Goal: Check status: Check status

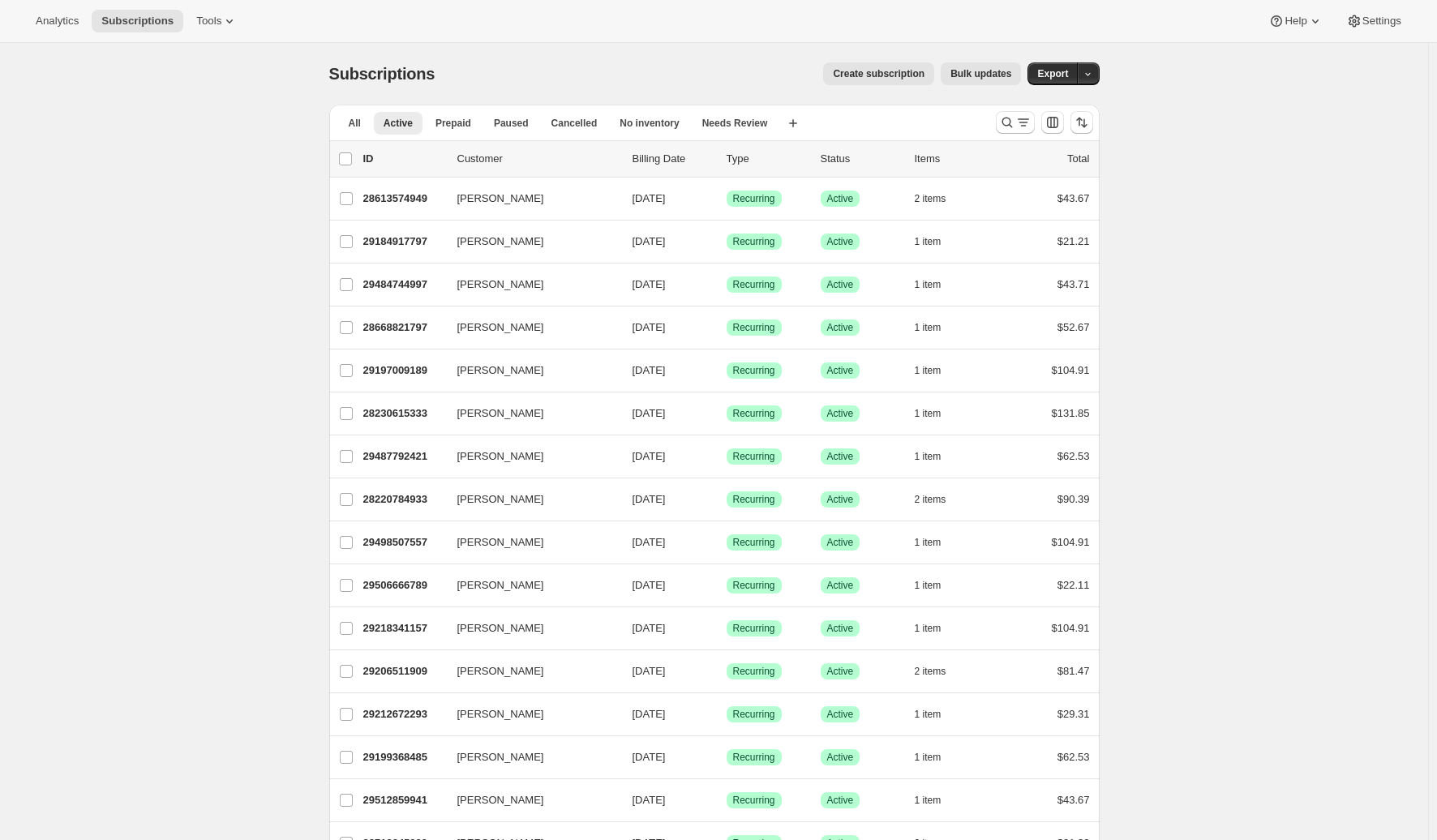
scroll to position [1574, 0]
click at [394, 129] on button "Active" at bounding box center [397, 123] width 48 height 23
click at [508, 122] on span "Paused" at bounding box center [511, 123] width 35 height 13
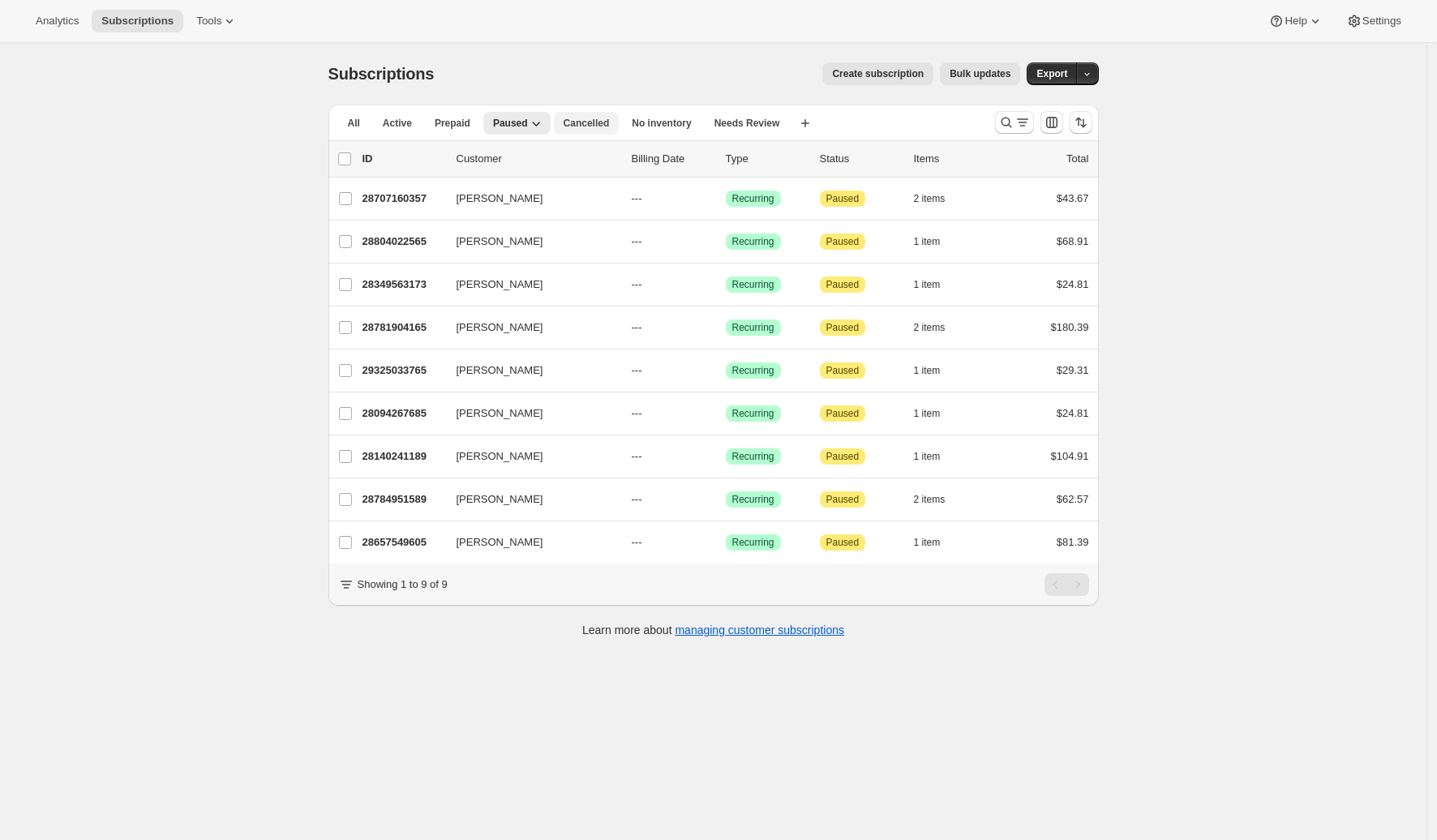
click at [599, 117] on span "Cancelled" at bounding box center [586, 123] width 47 height 13
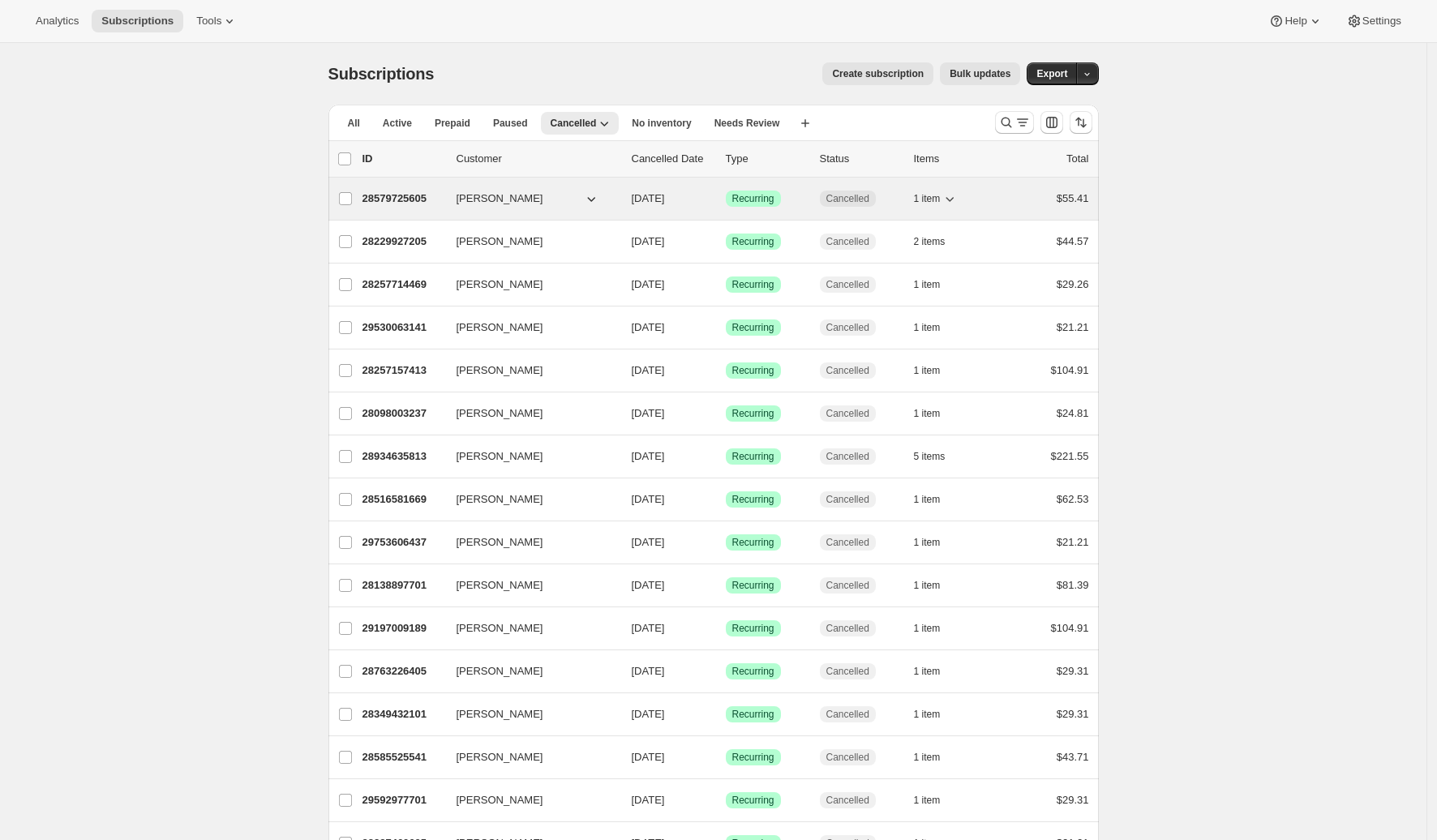
click at [499, 195] on span "Samantha Maviglia" at bounding box center [500, 198] width 87 height 16
click at [592, 200] on icon "button" at bounding box center [591, 198] width 16 height 16
click at [407, 195] on p "28579725605" at bounding box center [403, 198] width 81 height 16
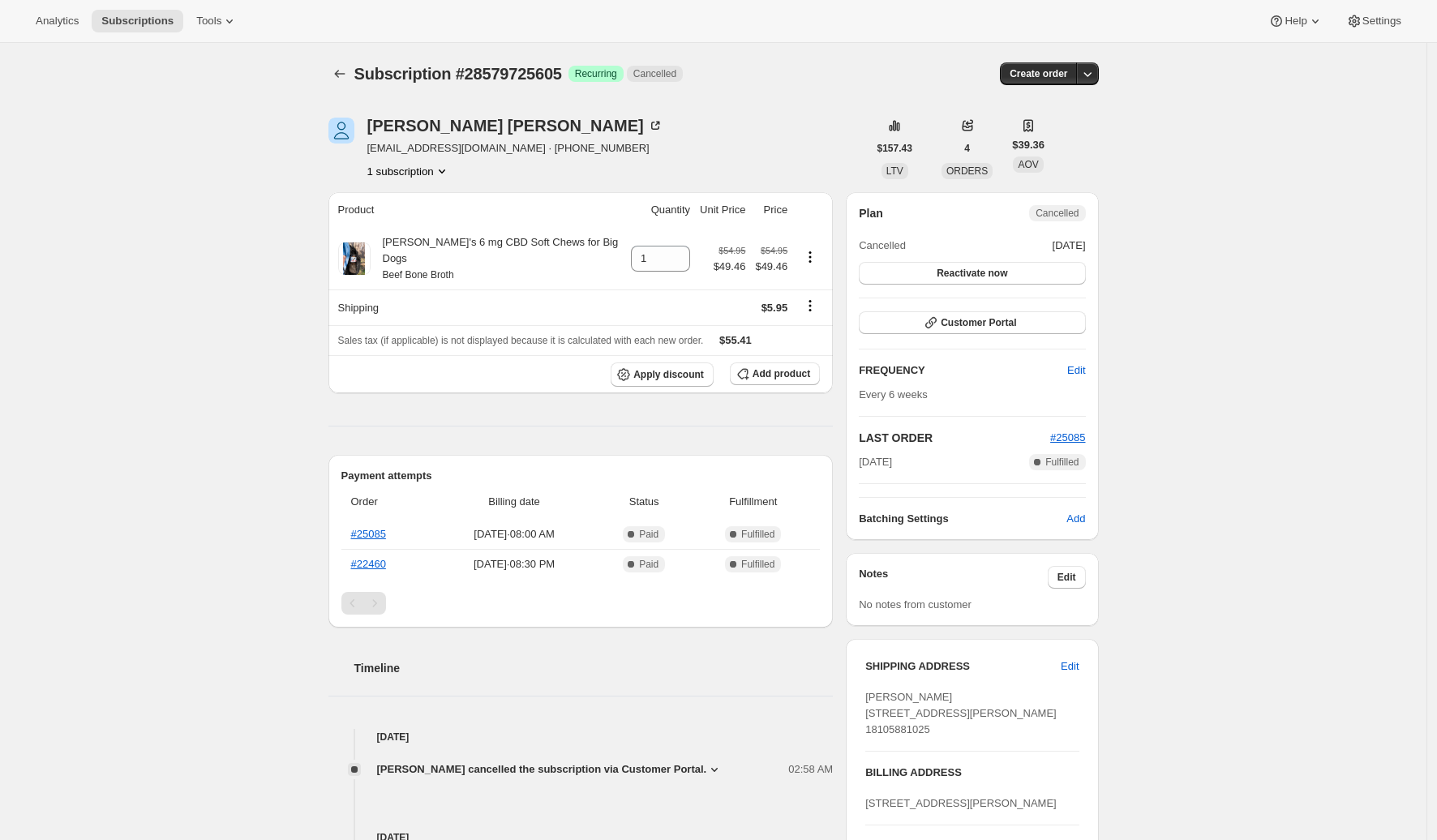
scroll to position [291, 0]
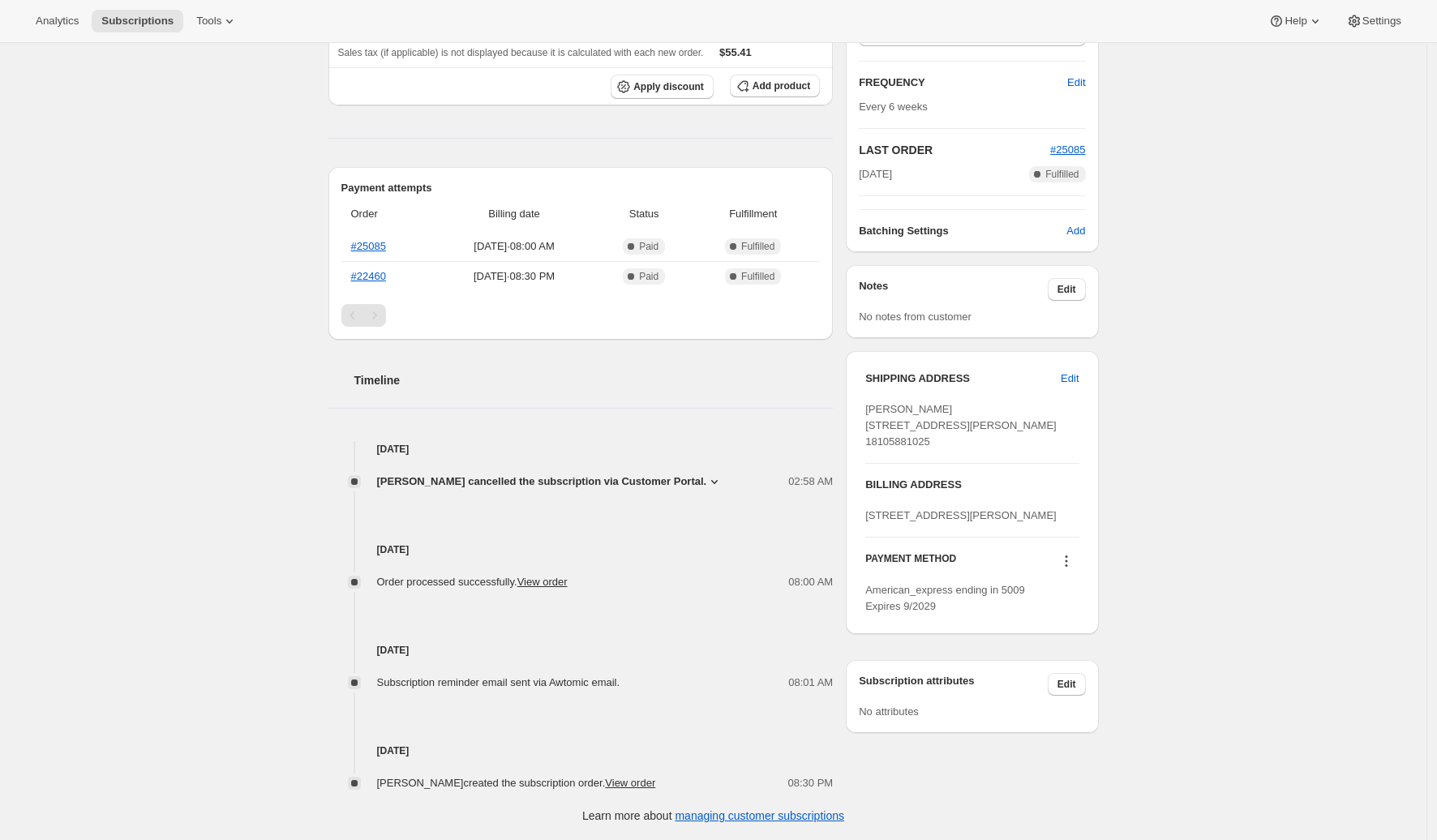
click at [707, 474] on span "Samantha Maviglia cancelled the subscription via Customer Portal." at bounding box center [542, 482] width 330 height 16
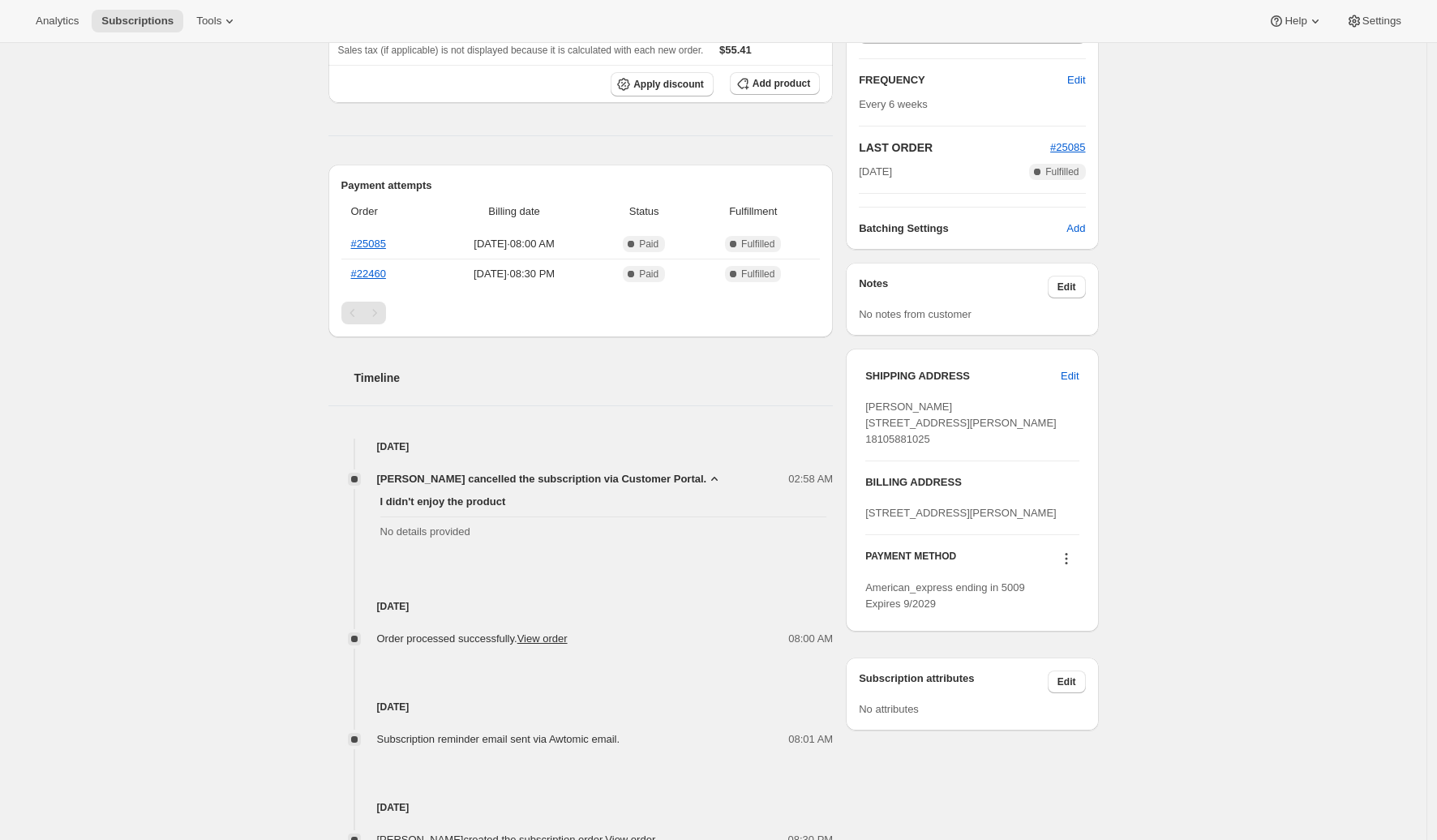
scroll to position [0, 0]
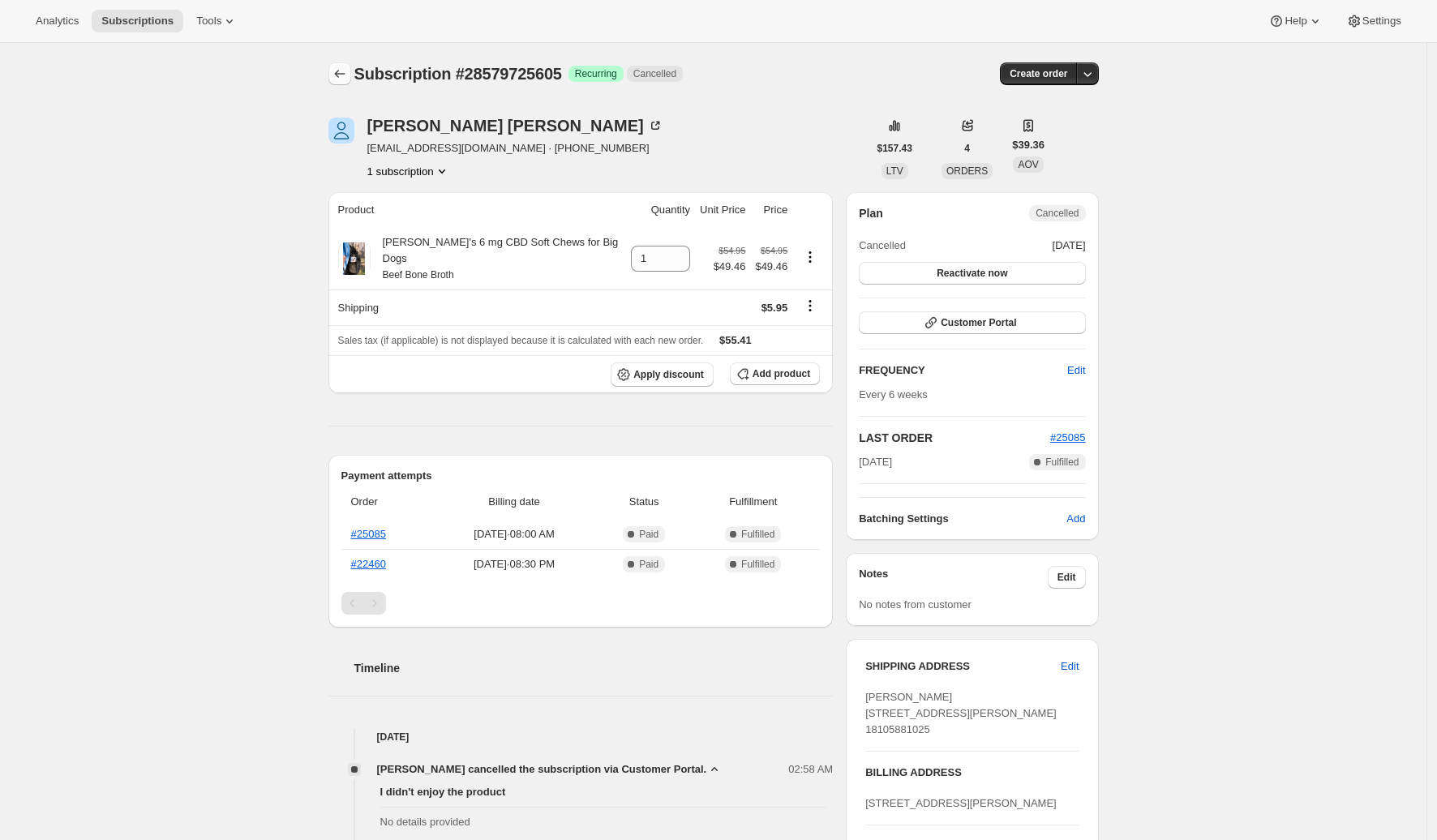
click at [337, 66] on icon "Subscriptions" at bounding box center [340, 74] width 16 height 16
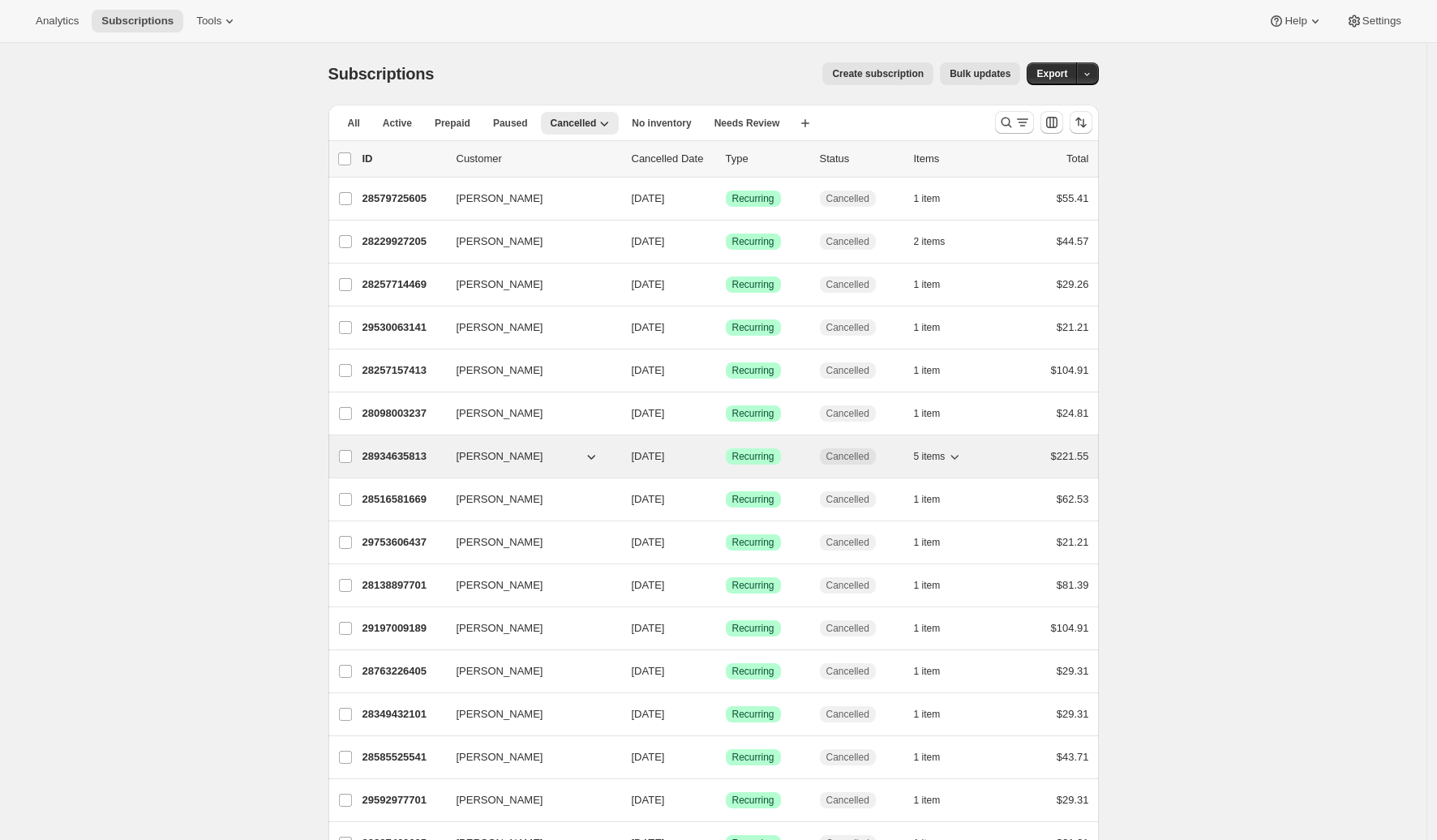
click at [400, 453] on p "28934635813" at bounding box center [403, 456] width 81 height 16
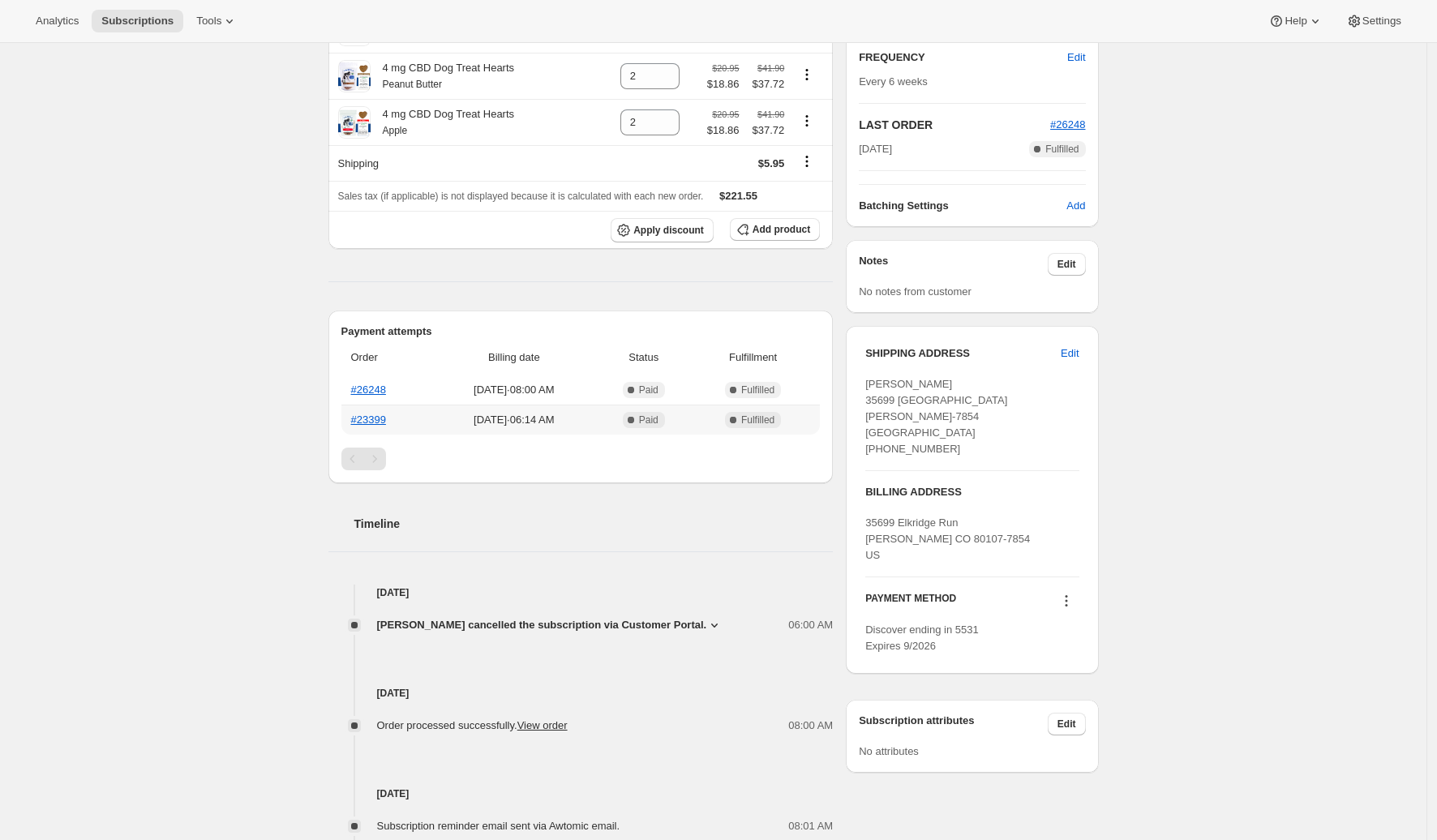
scroll to position [314, 0]
click at [639, 623] on span "Carl Pitchford cancelled the subscription via Customer Portal." at bounding box center [542, 623] width 330 height 16
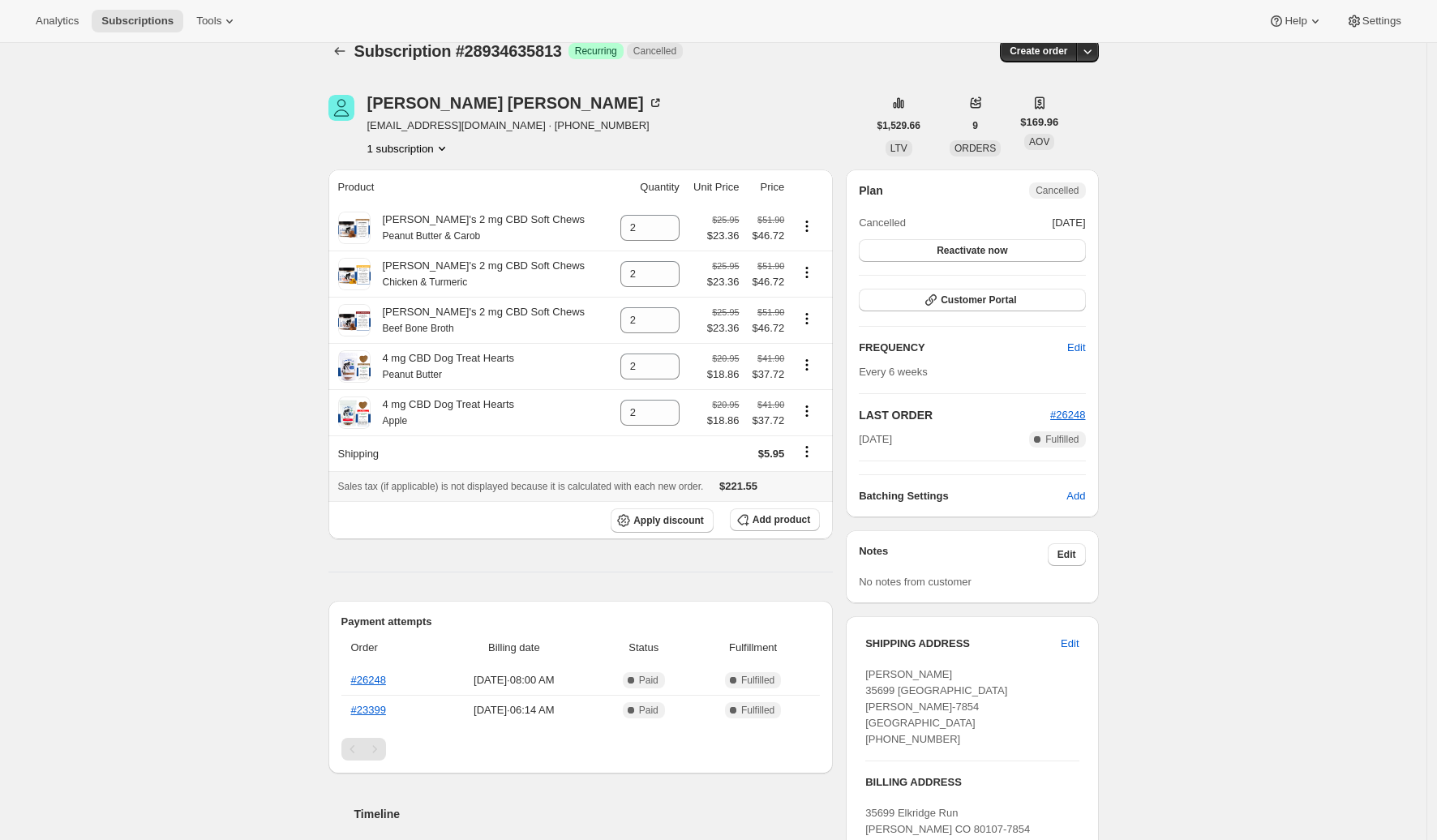
scroll to position [0, 0]
